Goal: Task Accomplishment & Management: Manage account settings

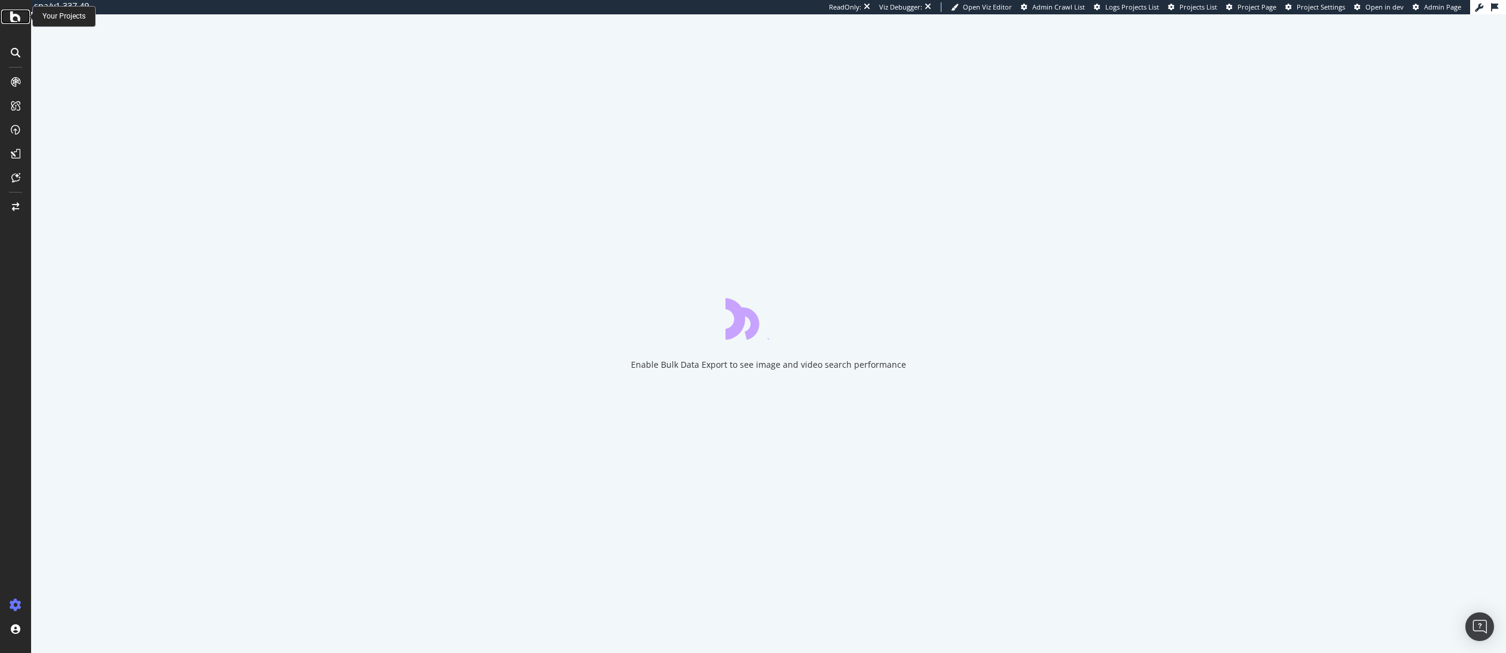
click at [20, 17] on icon at bounding box center [15, 17] width 11 height 14
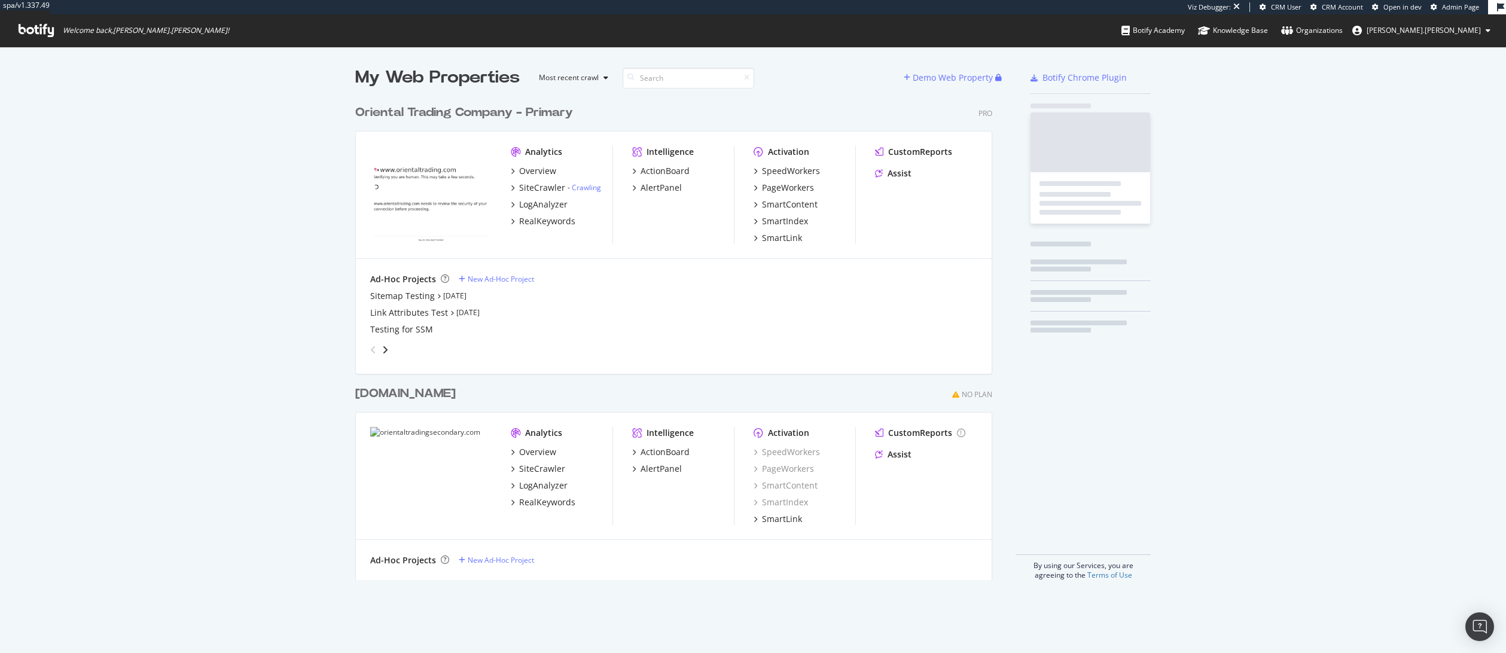
scroll to position [481, 638]
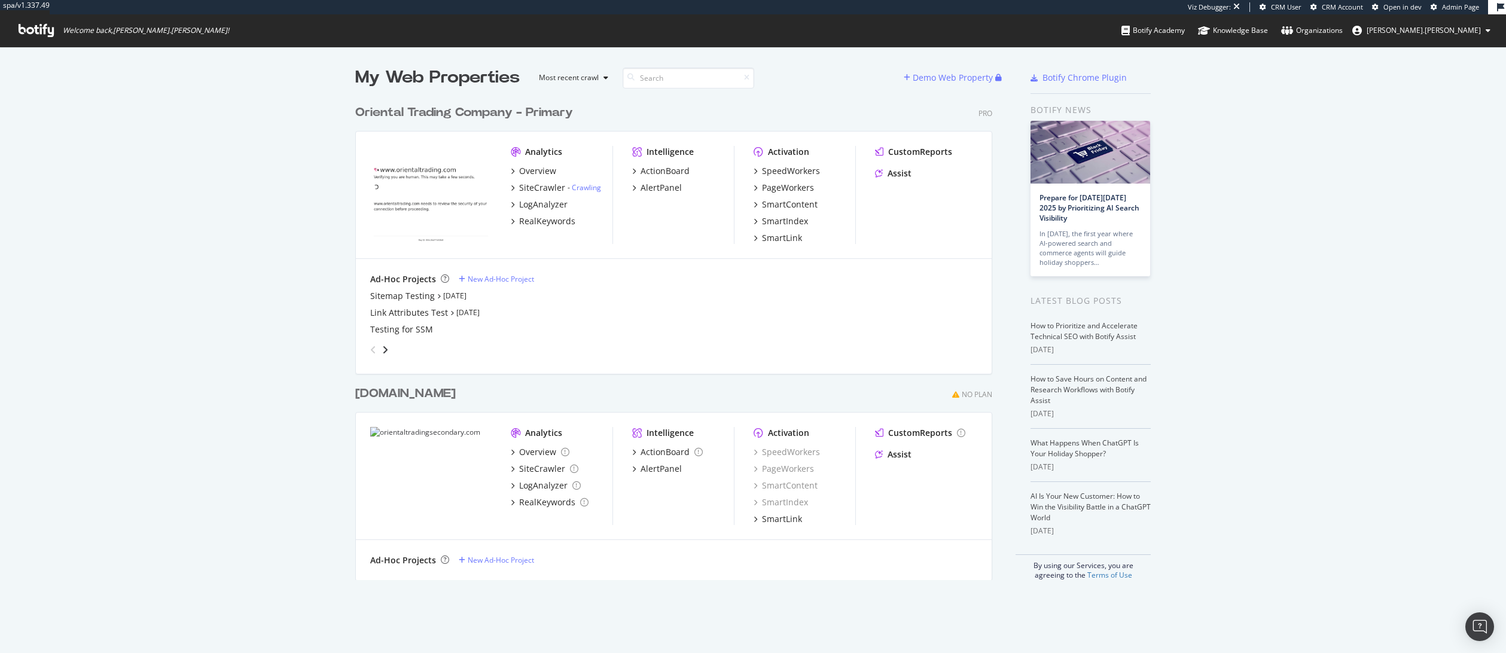
click at [495, 111] on div "Oriental Trading Company - Primary" at bounding box center [464, 112] width 218 height 17
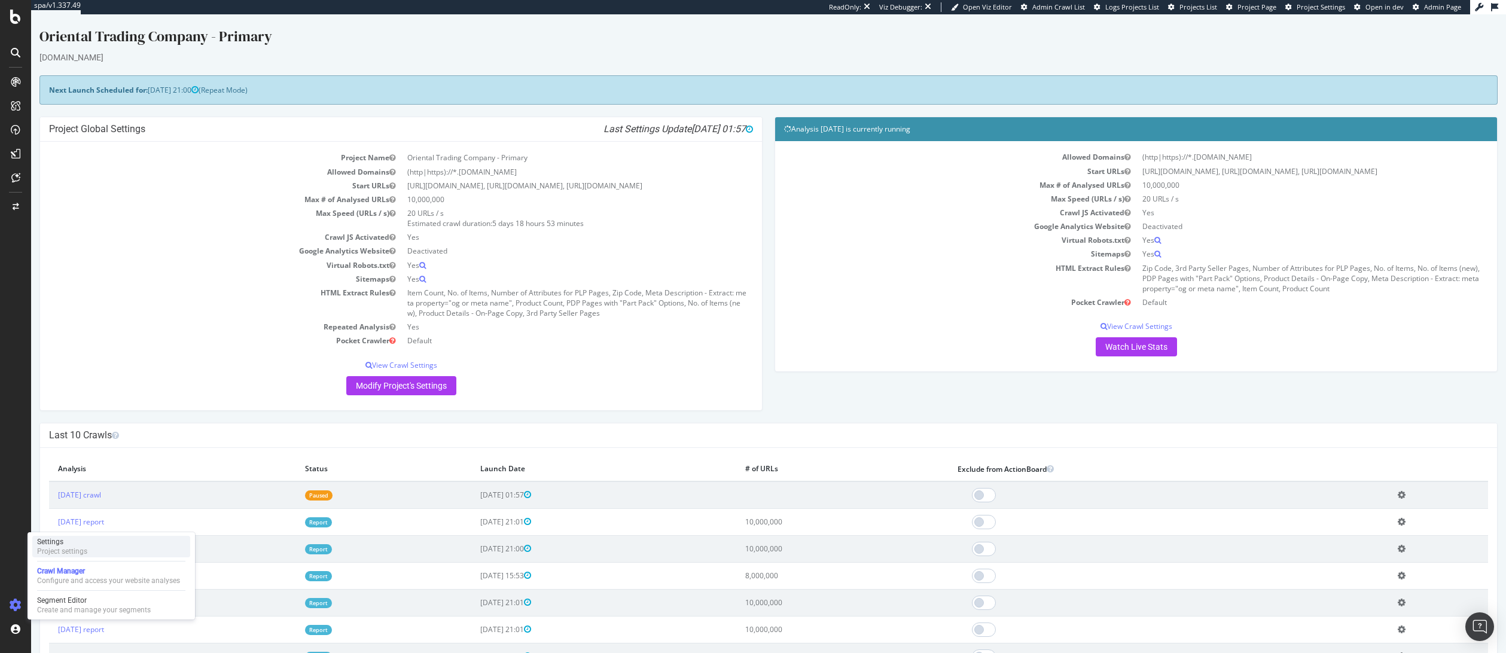
click at [70, 551] on div "Project settings" at bounding box center [62, 552] width 50 height 10
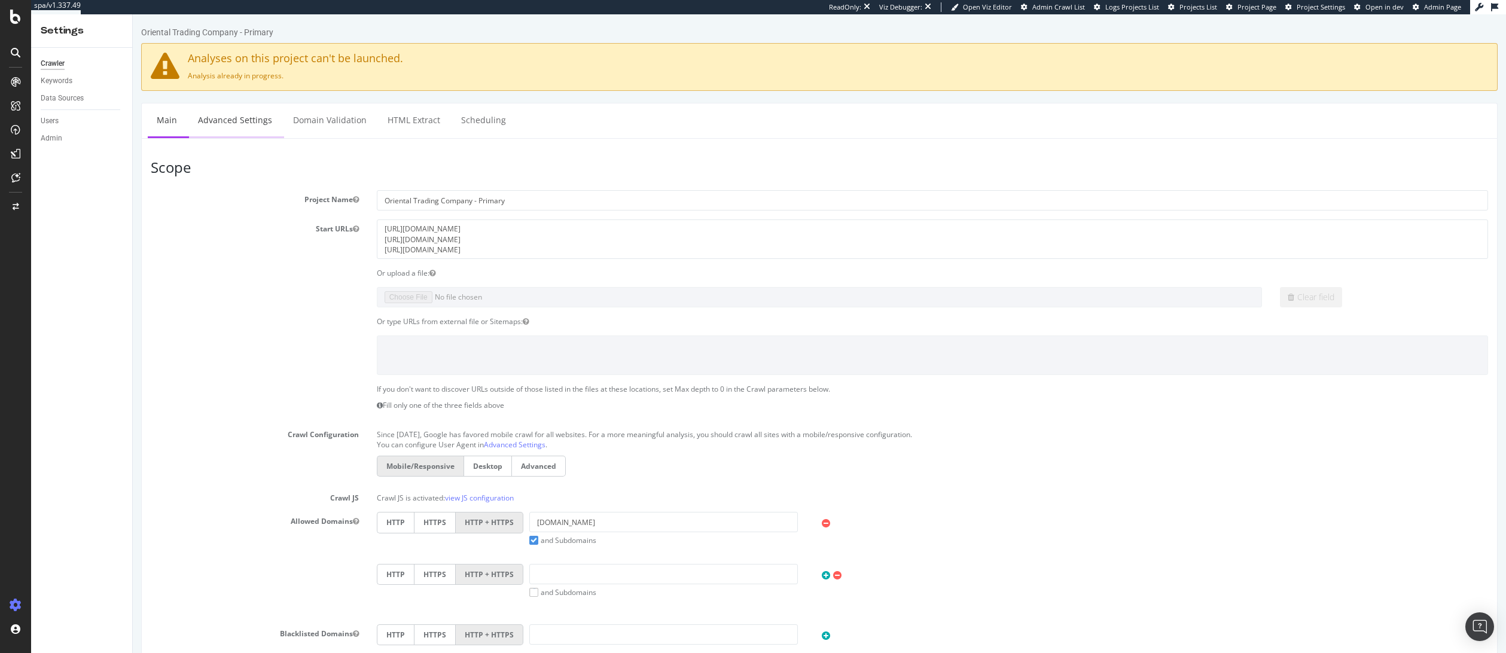
click at [237, 119] on link "Advanced Settings" at bounding box center [235, 119] width 92 height 33
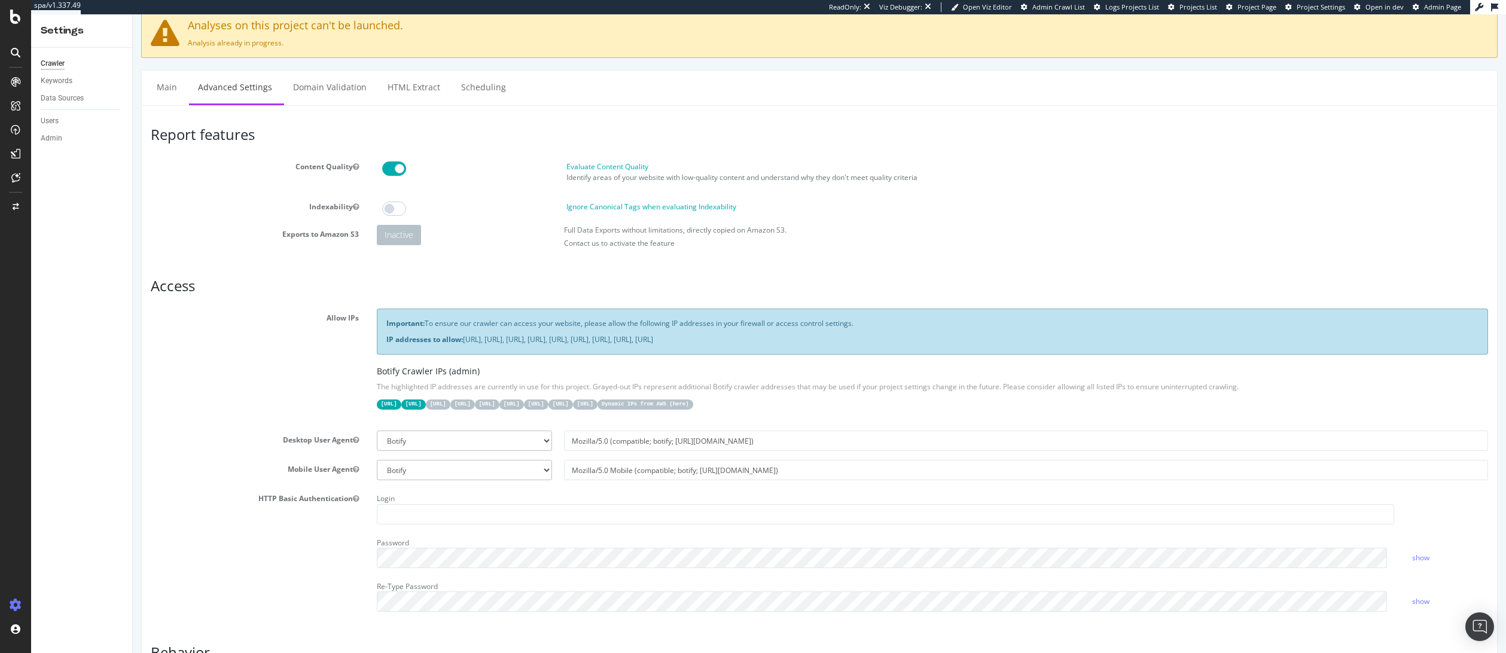
scroll to position [60, 0]
